Goal: Task Accomplishment & Management: Complete application form

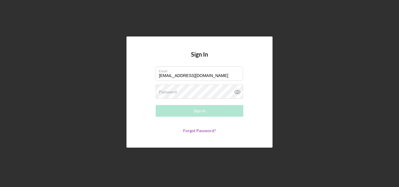
type input "[EMAIL_ADDRESS][DOMAIN_NAME]"
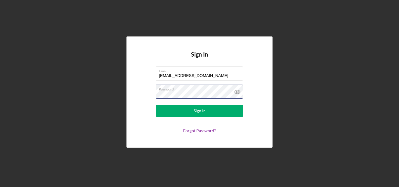
click at [156, 105] on button "Sign In" at bounding box center [200, 111] width 88 height 12
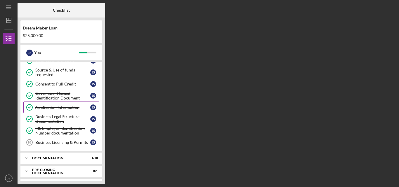
scroll to position [55, 0]
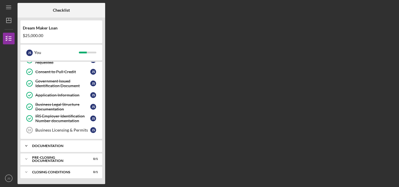
click at [50, 148] on div "Icon/Expander Documentation 1 / 10" at bounding box center [61, 146] width 82 height 12
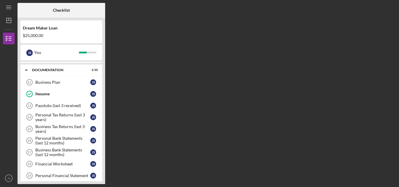
scroll to position [128, 0]
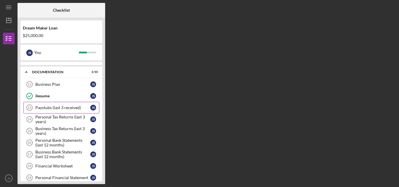
click at [65, 110] on div "Paystubs (last 3 received)" at bounding box center [62, 107] width 55 height 5
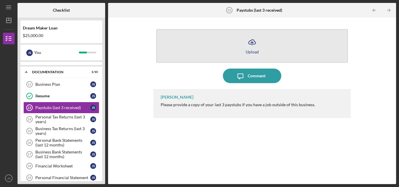
click at [256, 54] on button "Icon/Upload Upload" at bounding box center [251, 46] width 191 height 34
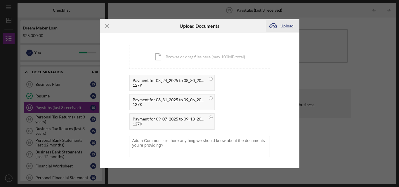
click at [282, 29] on div "Upload" at bounding box center [286, 26] width 13 height 12
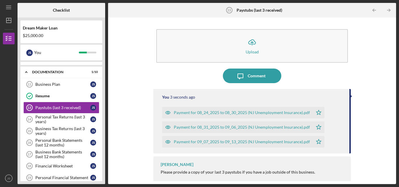
scroll to position [4, 0]
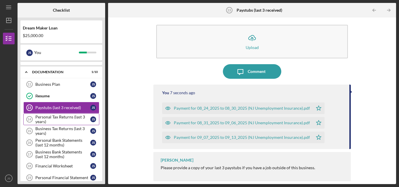
click at [44, 120] on div "Personal Tax Returns (last 3 years)" at bounding box center [62, 119] width 55 height 9
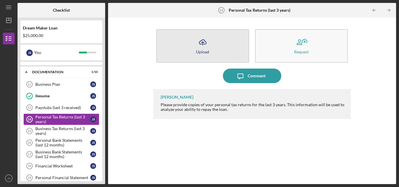
click at [192, 52] on button "Icon/Upload Upload" at bounding box center [202, 46] width 93 height 34
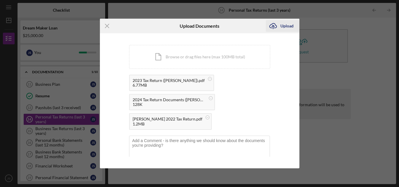
click at [277, 27] on icon "Icon/Upload" at bounding box center [273, 26] width 15 height 15
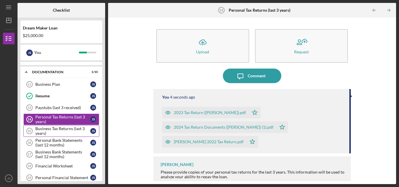
click at [61, 130] on div "Business Tax Returns (last 3 years)" at bounding box center [62, 130] width 55 height 9
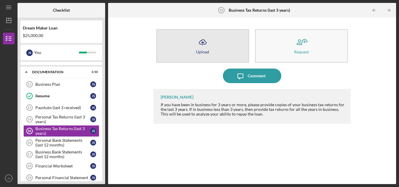
click at [244, 41] on button "Icon/Upload Upload" at bounding box center [202, 46] width 93 height 34
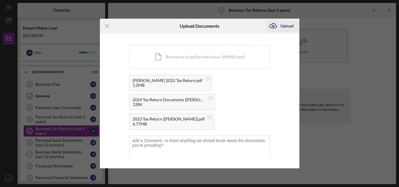
click at [286, 24] on div "Upload" at bounding box center [286, 26] width 13 height 12
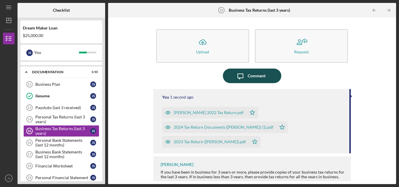
click at [248, 78] on div "Comment" at bounding box center [257, 76] width 18 height 15
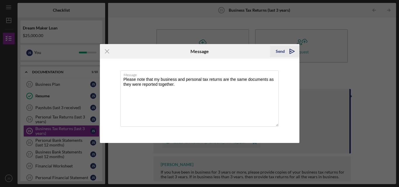
type textarea "Please note that my business and personal tax returns are the same documents as…"
click at [290, 52] on polygon "submit" at bounding box center [291, 51] width 2 height 1
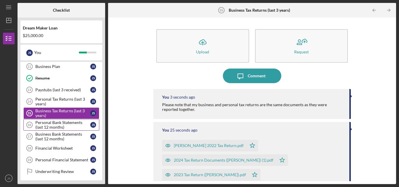
scroll to position [158, 0]
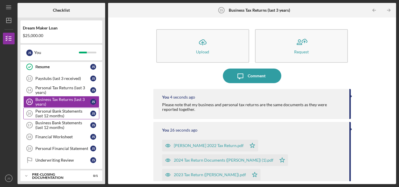
click at [53, 114] on div "Personal Bank Statements (last 12 months)" at bounding box center [62, 113] width 55 height 9
